Goal: Check status: Check status

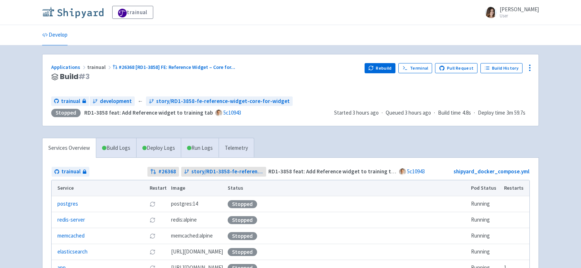
click at [83, 10] on img at bounding box center [72, 13] width 61 height 12
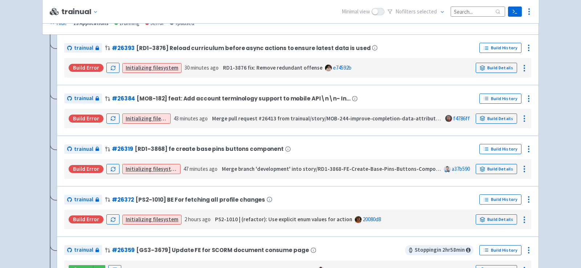
scroll to position [160, 0]
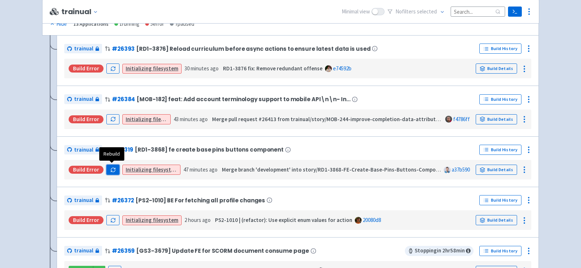
click at [111, 169] on icon "button" at bounding box center [112, 169] width 5 height 5
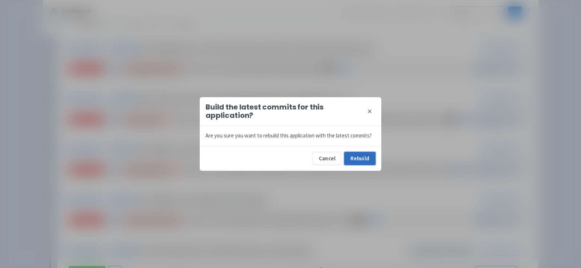
click at [358, 157] on button "Rebuild" at bounding box center [359, 158] width 31 height 13
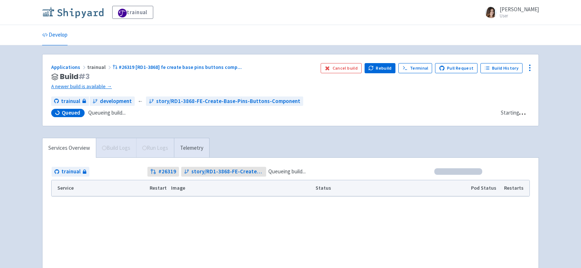
click at [85, 13] on img at bounding box center [72, 13] width 61 height 12
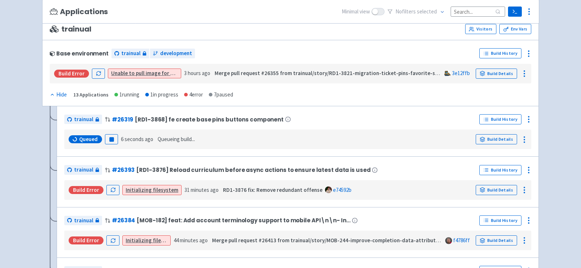
scroll to position [91, 0]
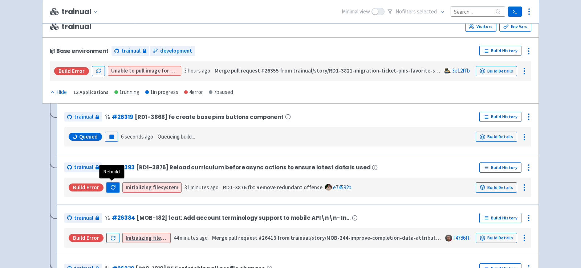
click at [110, 188] on icon "button" at bounding box center [112, 187] width 5 height 5
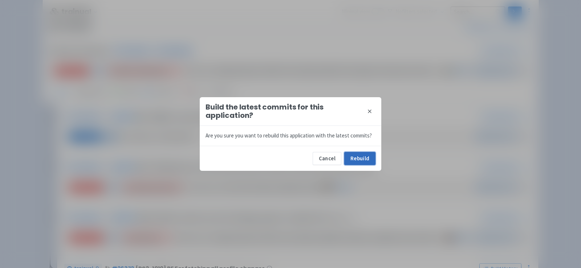
click at [364, 156] on button "Rebuild" at bounding box center [359, 158] width 31 height 13
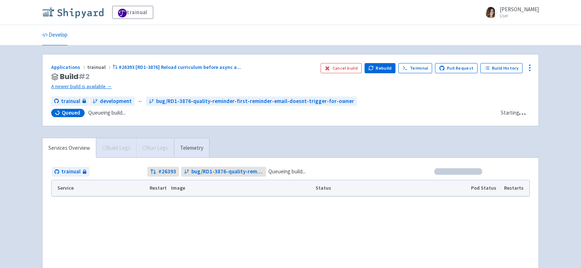
click at [86, 15] on img at bounding box center [72, 13] width 61 height 12
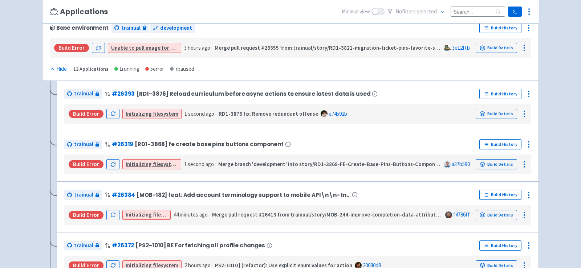
scroll to position [128, 0]
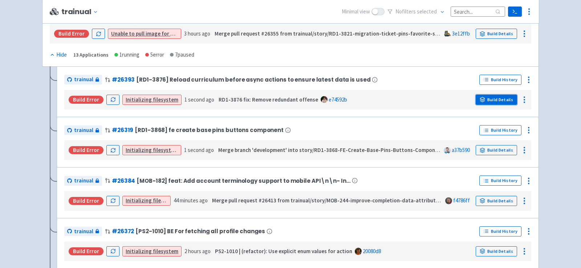
click at [490, 99] on link "Build Details" at bounding box center [495, 100] width 41 height 10
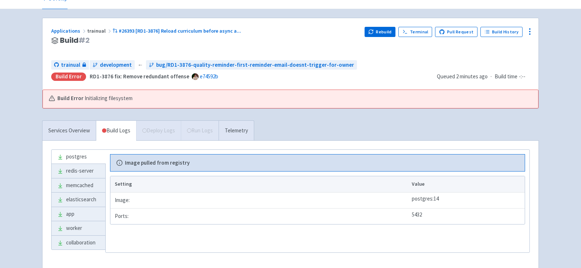
scroll to position [37, 0]
click at [65, 142] on div "postgres redis-server memcached elasticsearch app worker collaboration Image pu…" at bounding box center [290, 212] width 496 height 145
click at [66, 135] on link "Services Overview" at bounding box center [68, 130] width 53 height 20
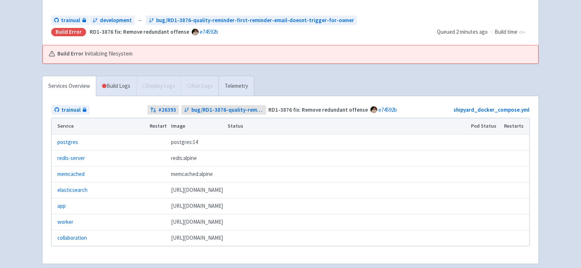
scroll to position [56, 0]
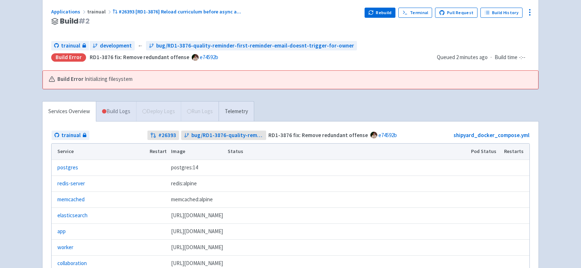
click at [123, 111] on link "Build Logs" at bounding box center [116, 112] width 40 height 20
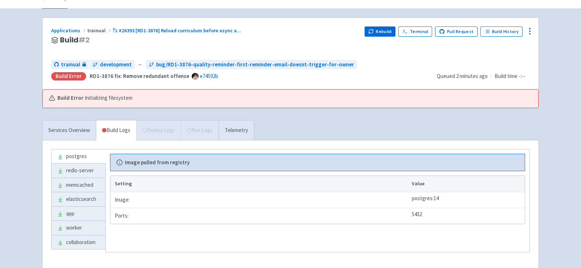
scroll to position [36, 0]
click at [75, 131] on link "Services Overview" at bounding box center [68, 131] width 53 height 20
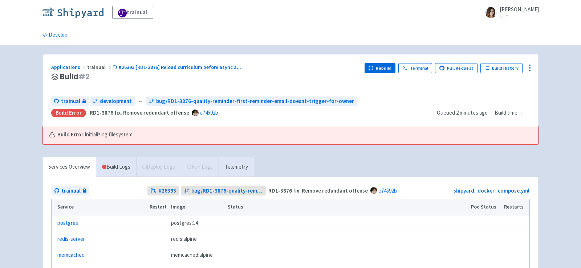
click at [92, 14] on img at bounding box center [72, 13] width 61 height 12
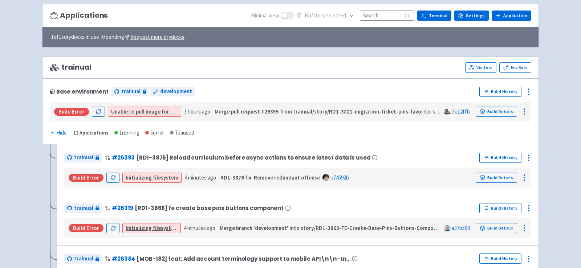
scroll to position [52, 0]
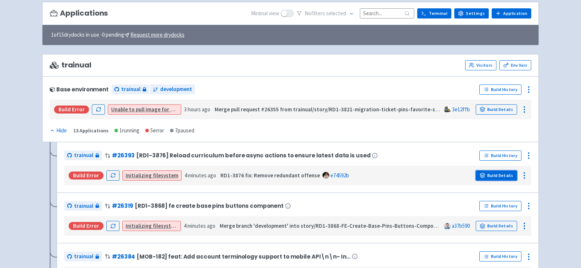
click at [504, 173] on link "Build Details" at bounding box center [495, 176] width 41 height 10
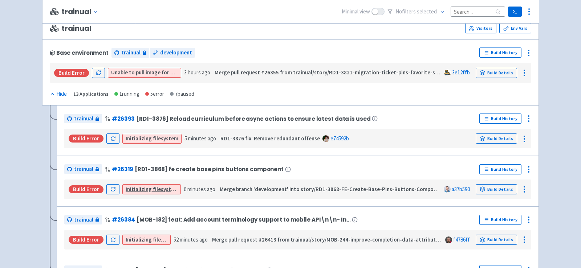
scroll to position [91, 0]
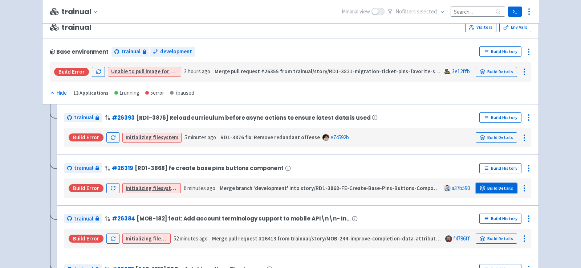
click at [503, 186] on link "Build Details" at bounding box center [495, 188] width 41 height 10
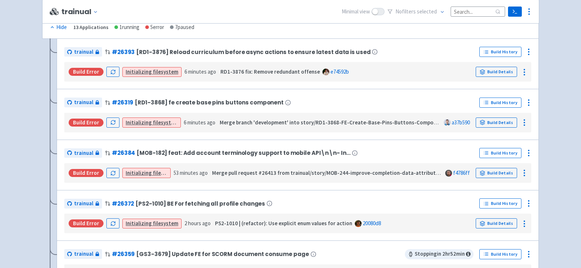
scroll to position [157, 0]
click at [499, 171] on link "Build Details" at bounding box center [495, 173] width 41 height 10
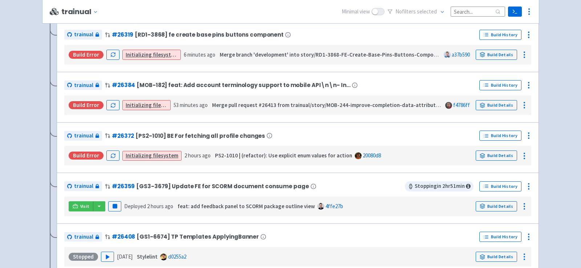
scroll to position [225, 0]
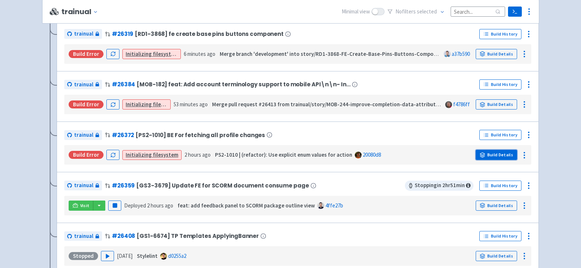
click at [492, 152] on link "Build Details" at bounding box center [495, 155] width 41 height 10
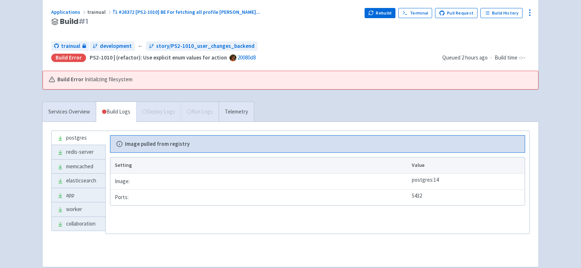
scroll to position [49, 0]
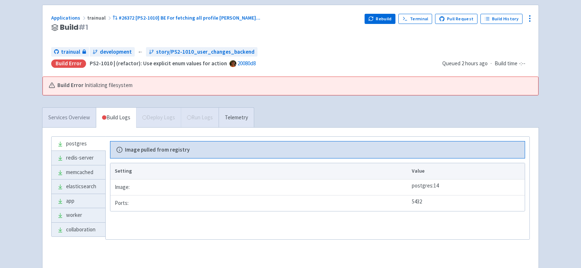
click at [60, 108] on link "Services Overview" at bounding box center [68, 118] width 53 height 20
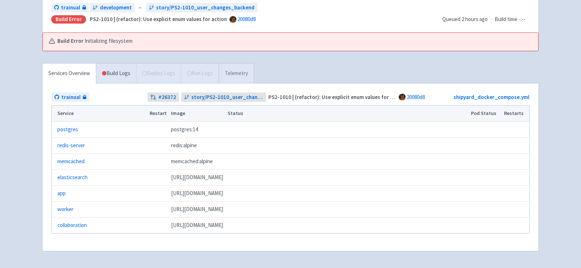
click at [250, 64] on link "Telemetry" at bounding box center [235, 74] width 35 height 20
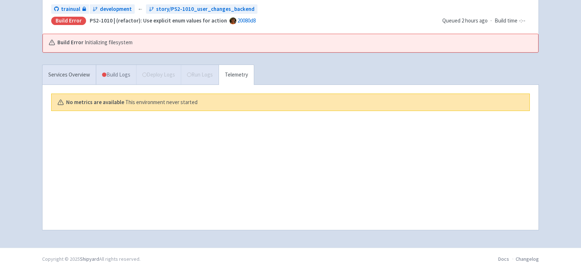
click at [112, 70] on link "Build Logs" at bounding box center [116, 75] width 40 height 20
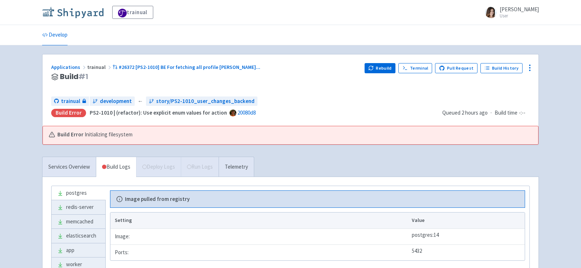
click at [77, 14] on img at bounding box center [72, 13] width 61 height 12
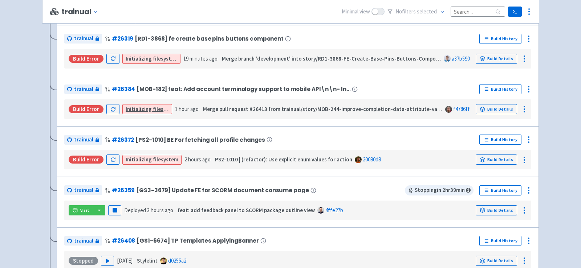
scroll to position [222, 0]
